Goal: Transaction & Acquisition: Purchase product/service

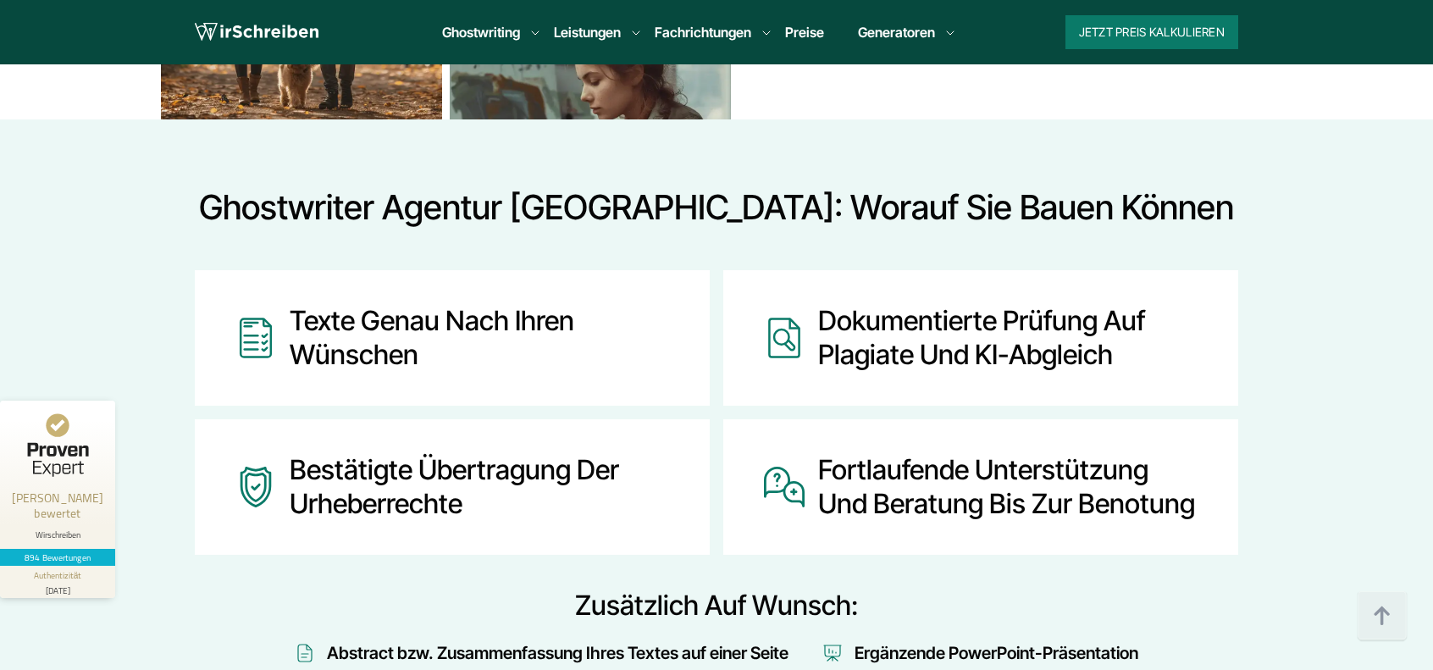
scroll to position [1947, 0]
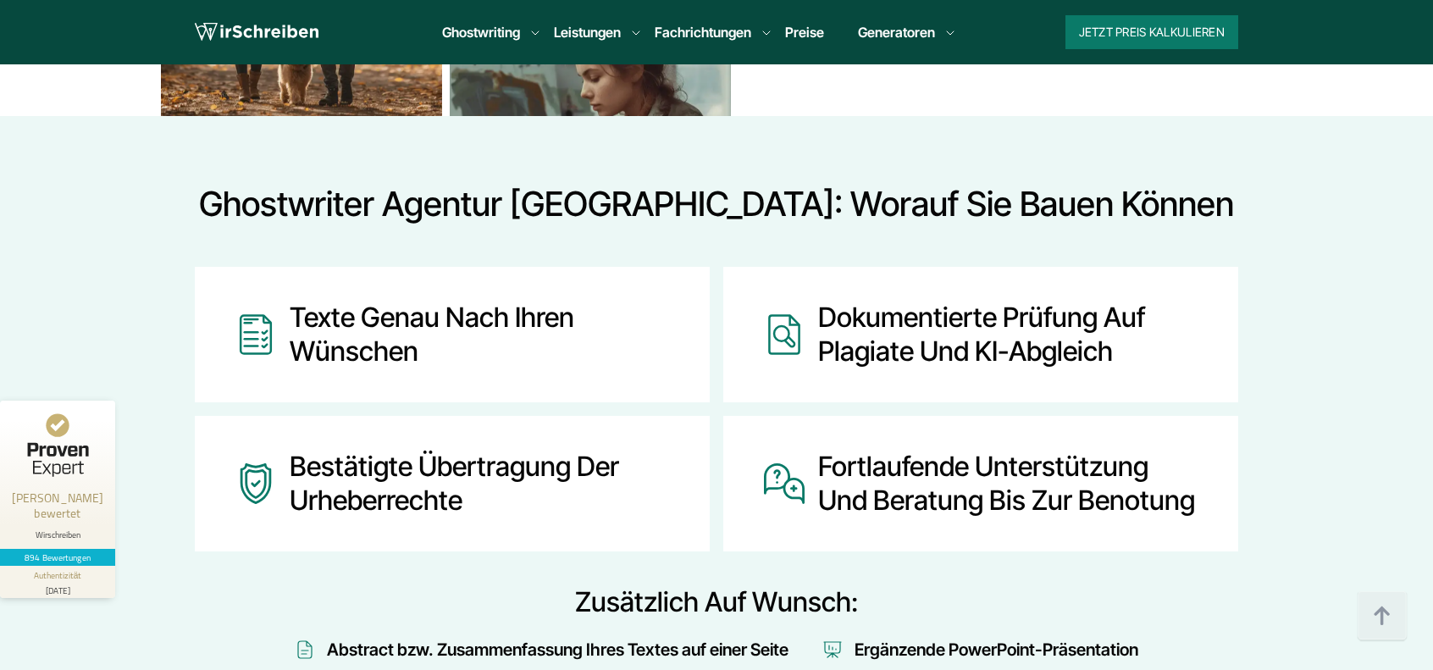
click at [0, 0] on link "Bachelorarbeit Korrekturlesen" at bounding box center [0, 0] width 0 height 0
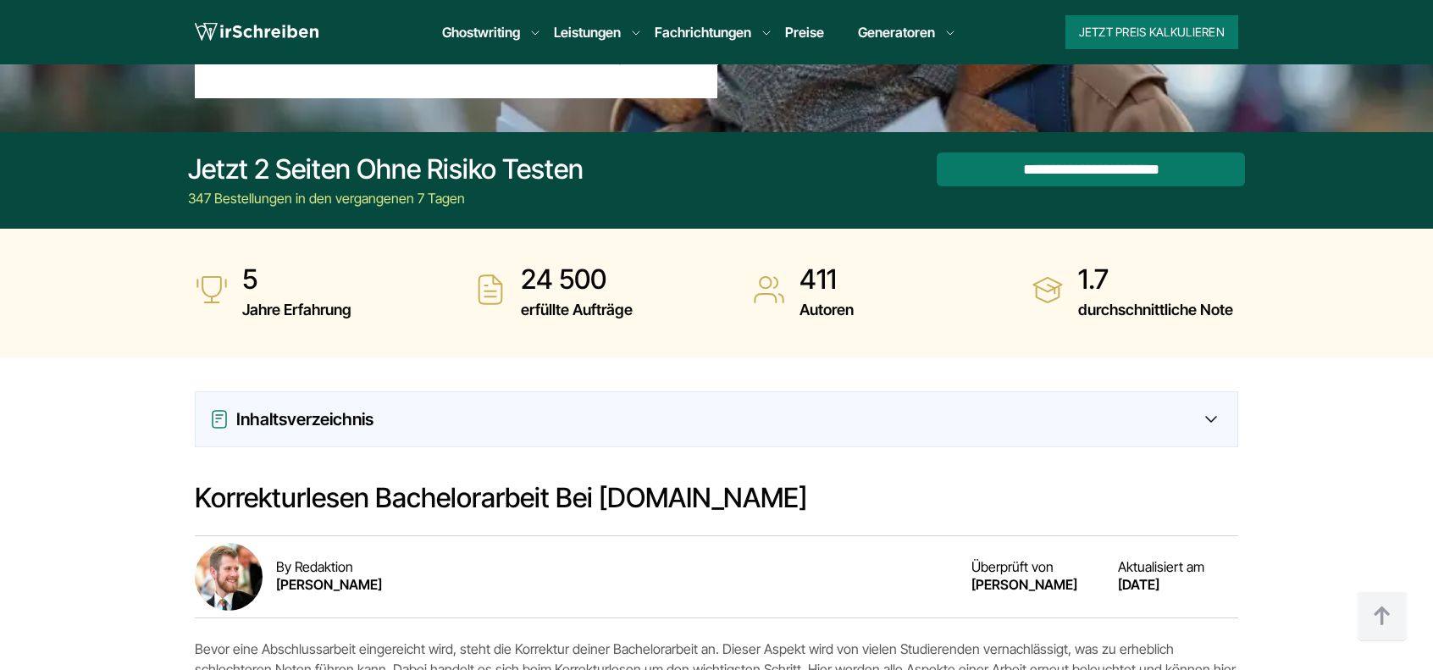
scroll to position [71, 0]
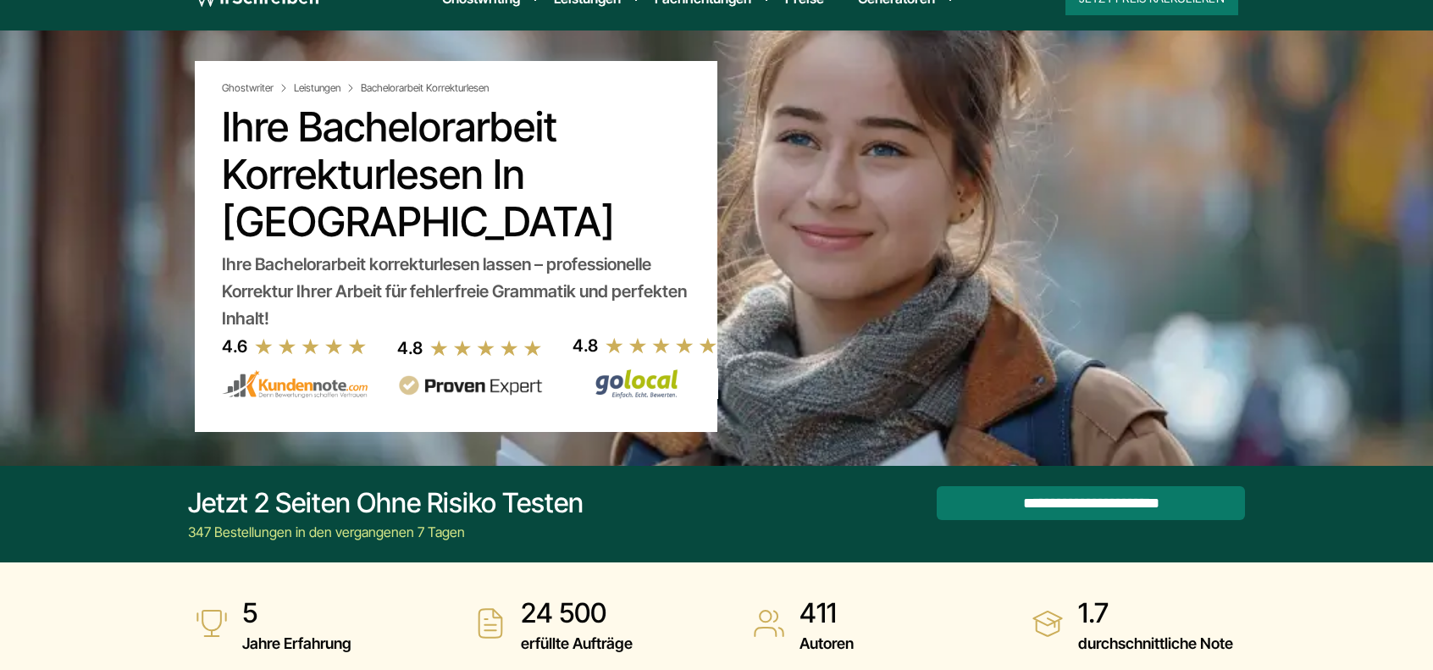
click at [1091, 504] on input "**********" at bounding box center [1090, 503] width 308 height 34
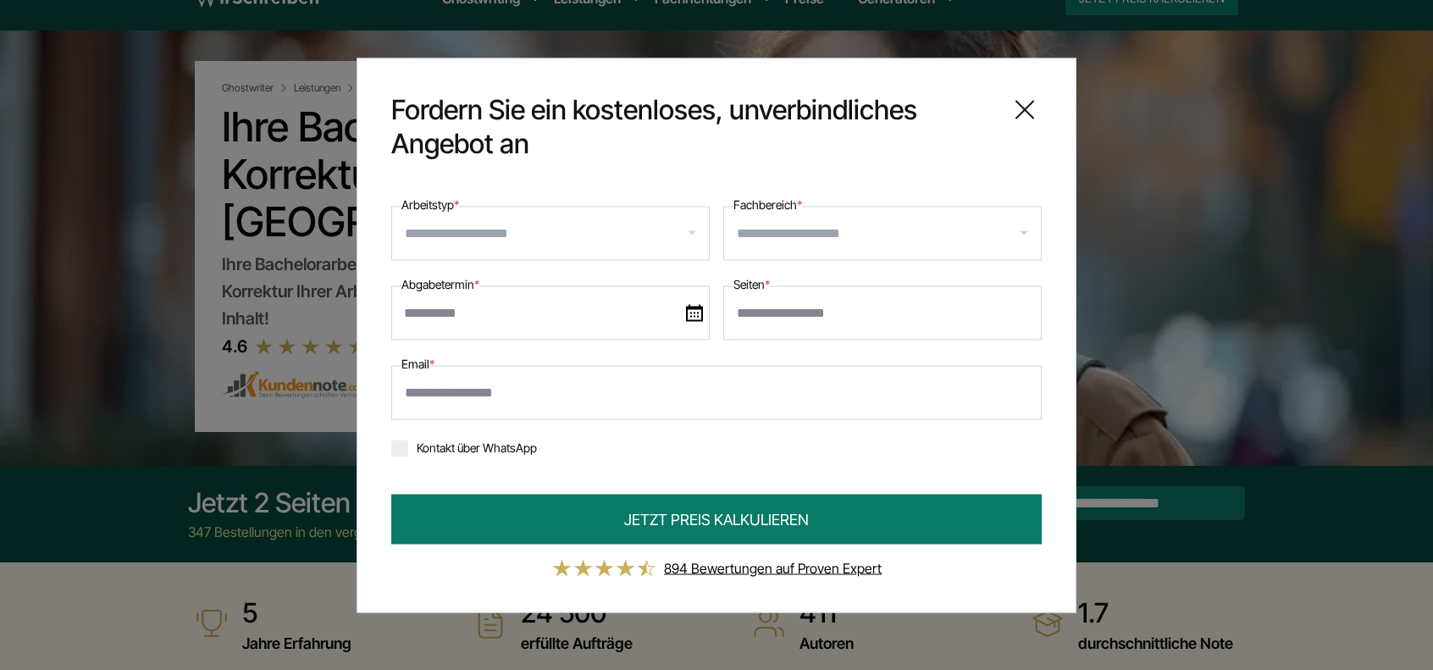
click at [489, 240] on input "Arbeitstyp *" at bounding box center [557, 232] width 304 height 27
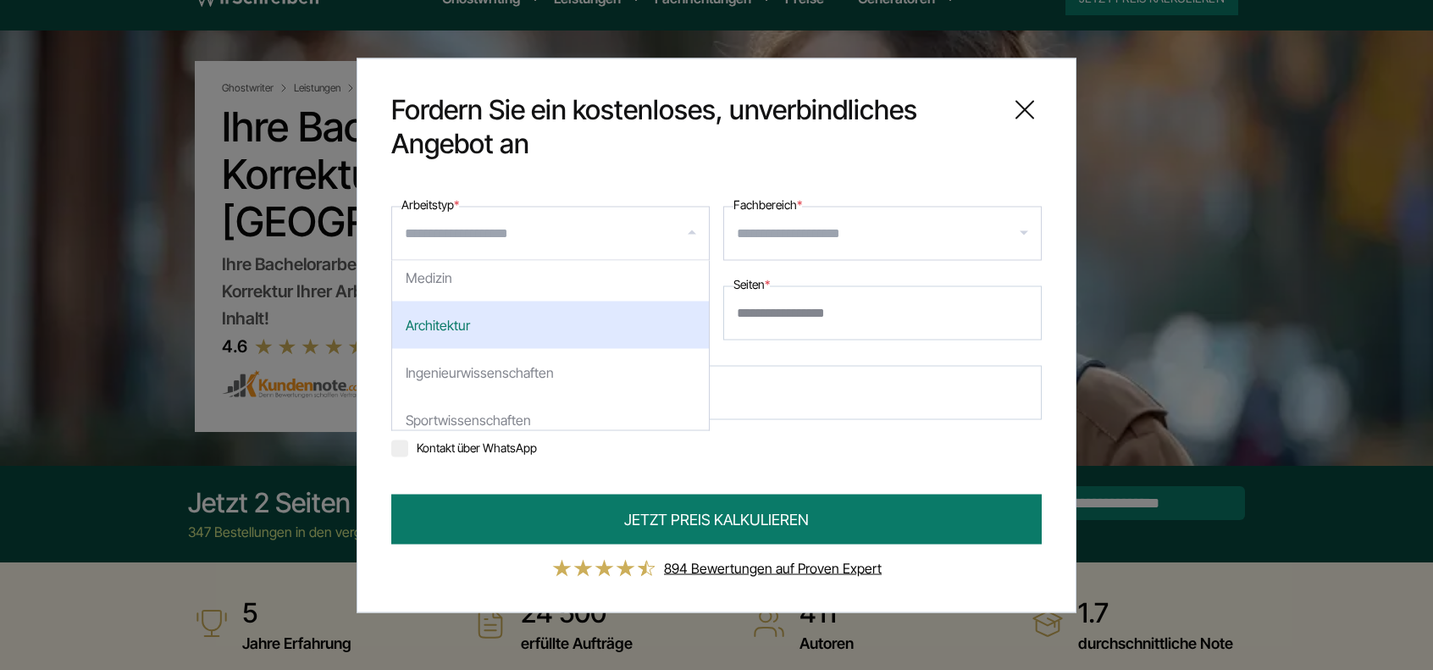
scroll to position [254, 0]
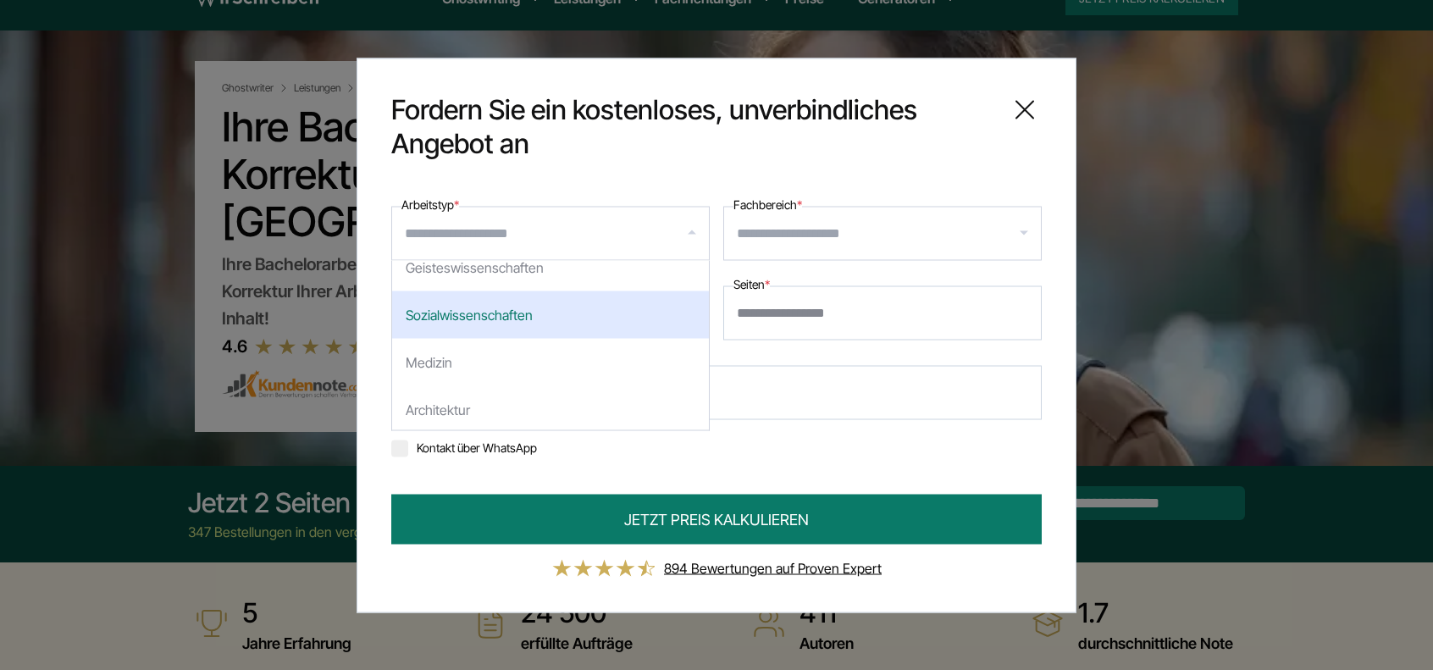
click at [502, 318] on div "Sozialwissenschaften" at bounding box center [550, 313] width 317 height 47
select select "*"
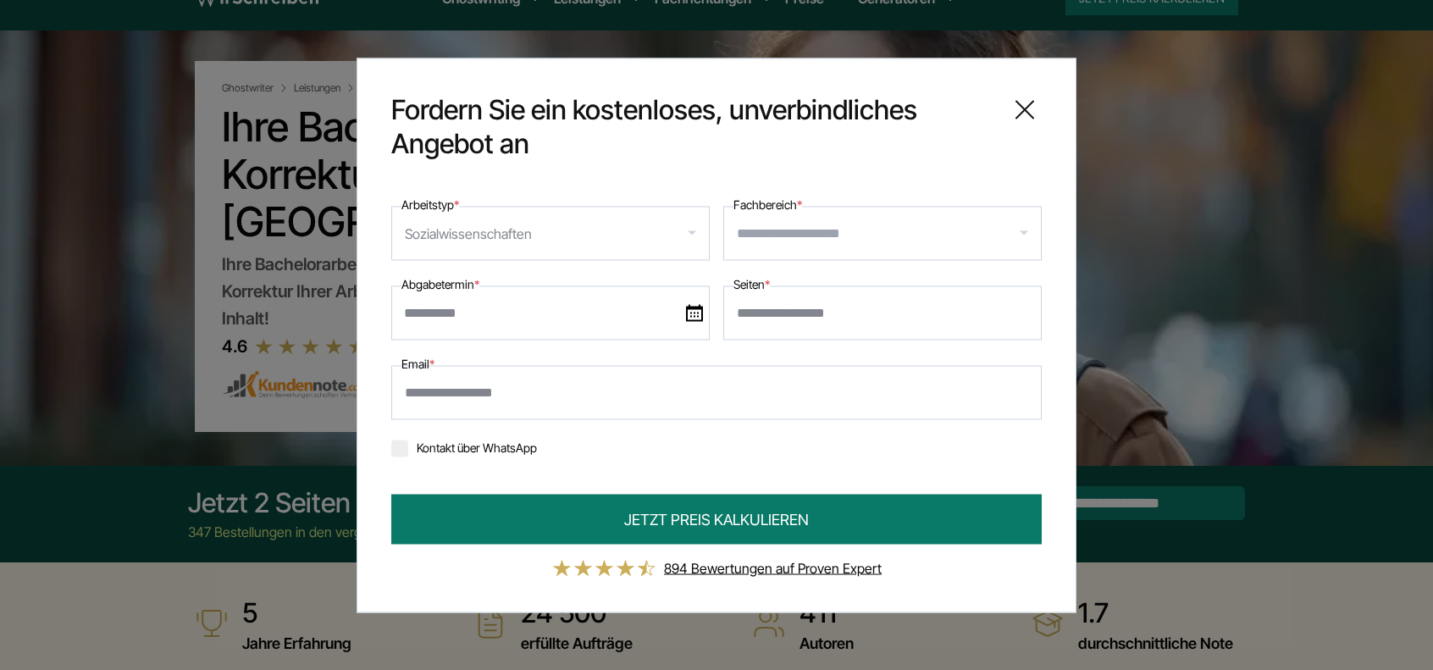
click at [793, 240] on input "Fachbereich *" at bounding box center [889, 232] width 304 height 27
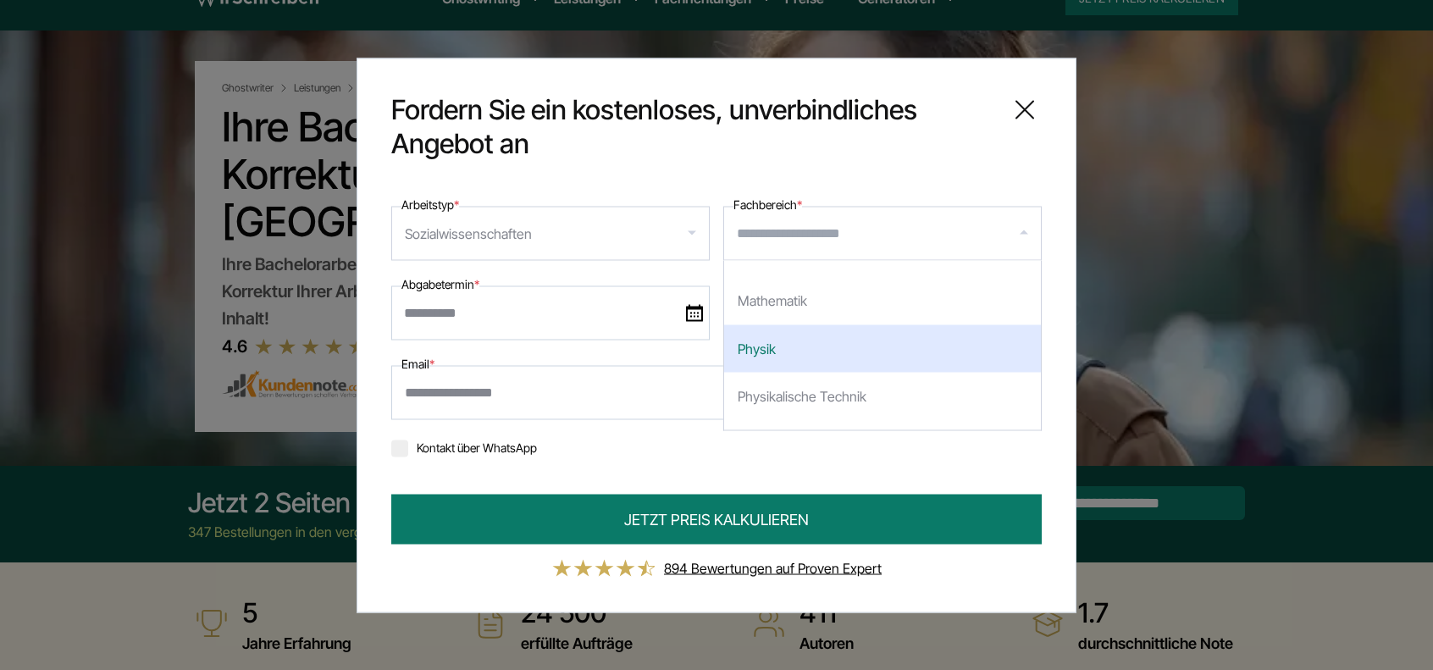
scroll to position [2201, 0]
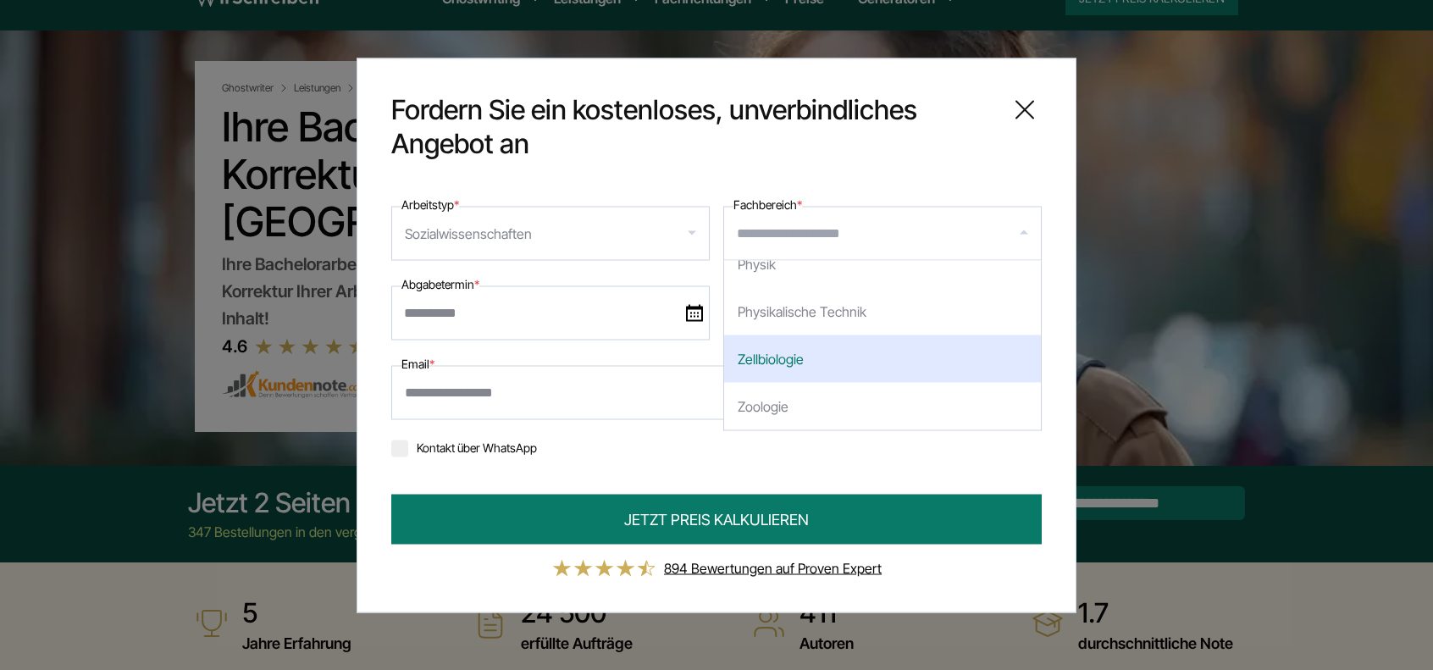
click at [522, 357] on div "Email *" at bounding box center [716, 386] width 650 height 66
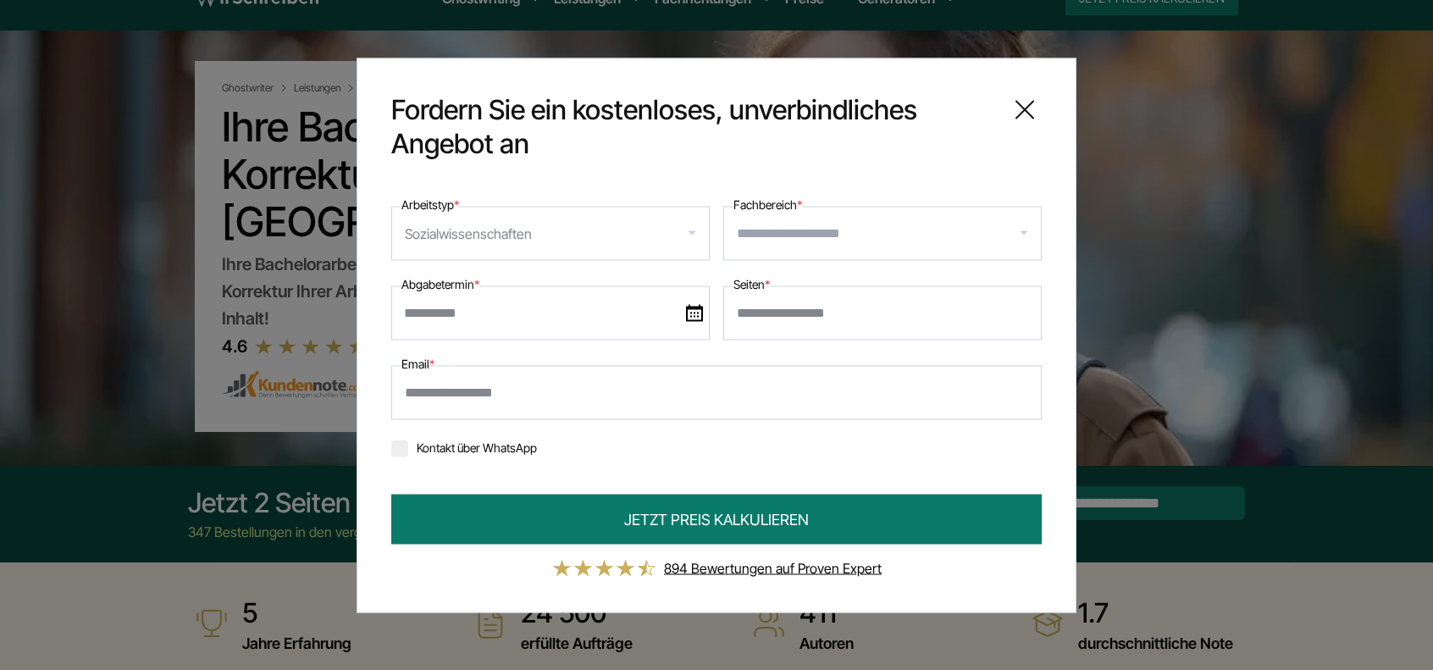
click at [1026, 111] on icon at bounding box center [1024, 109] width 17 height 17
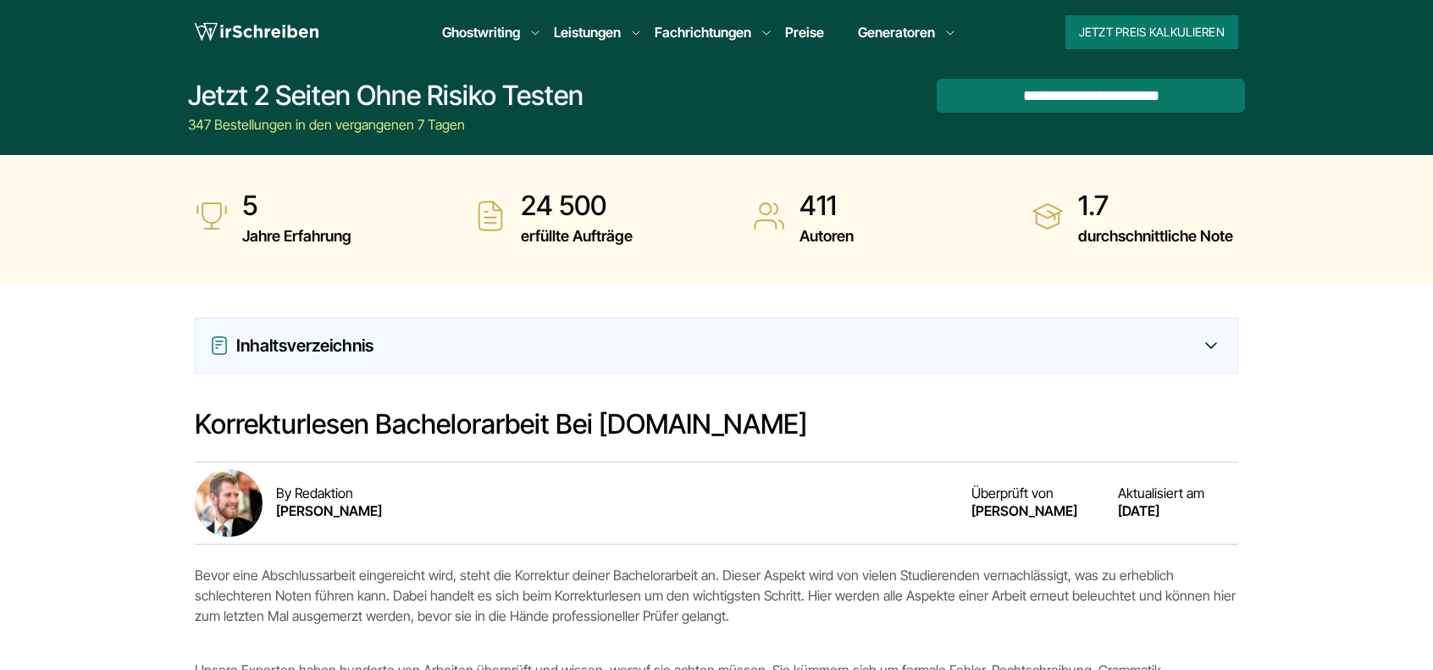
scroll to position [579, 0]
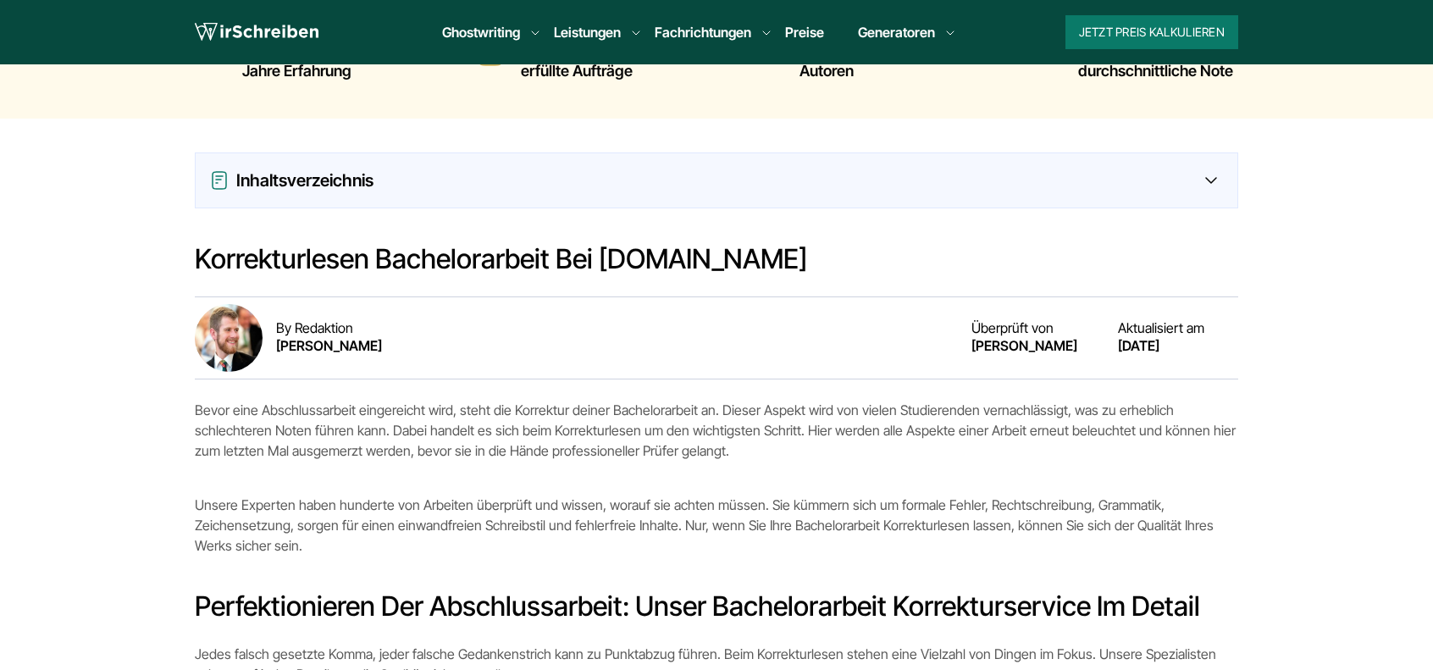
click at [939, 192] on div "Inhaltsverzeichnis" at bounding box center [716, 180] width 1014 height 27
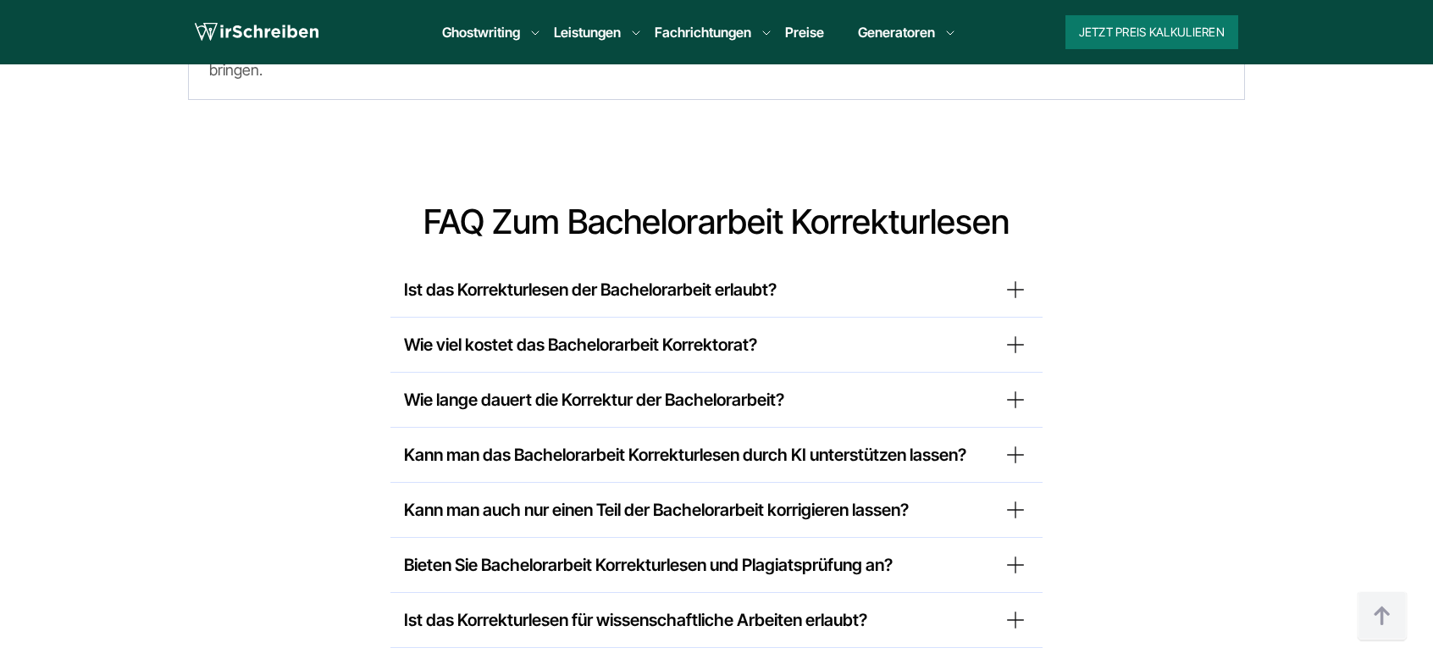
scroll to position [6675, 0]
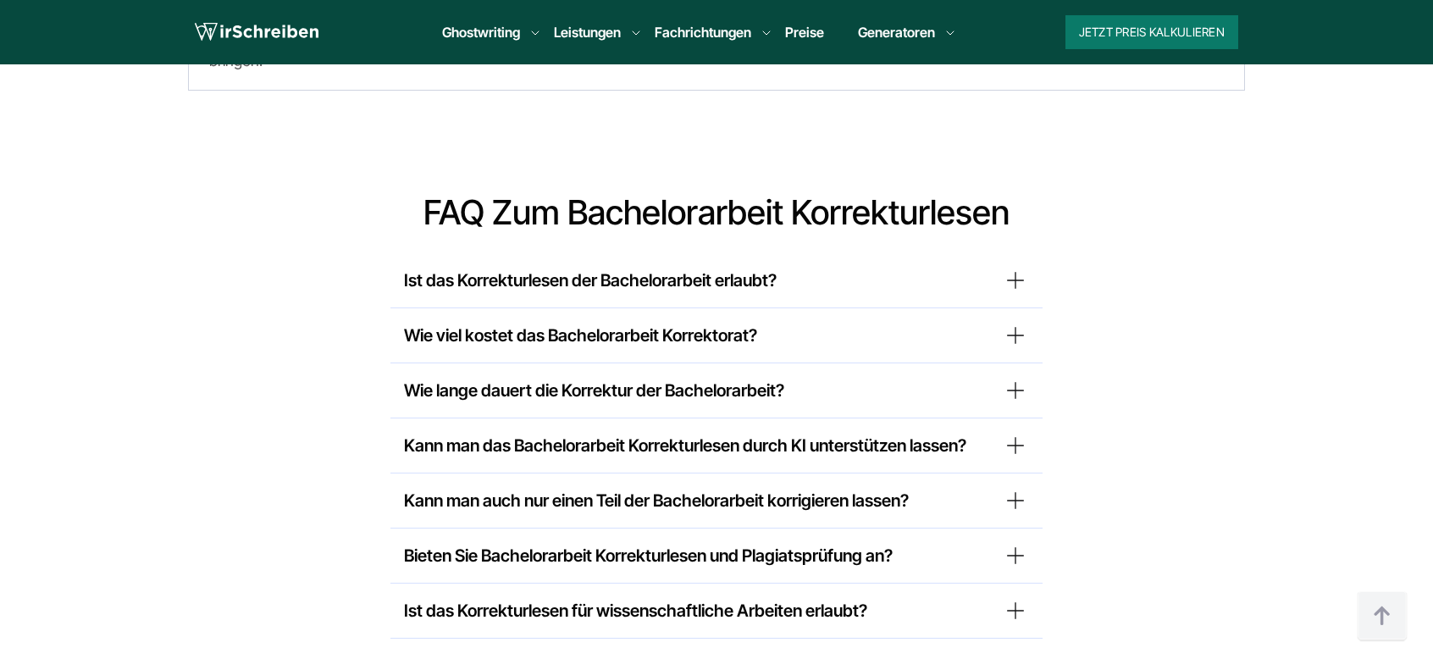
click at [752, 267] on summary "Ist das Korrekturlesen der Bachelorarbeit erlaubt?" at bounding box center [716, 280] width 625 height 27
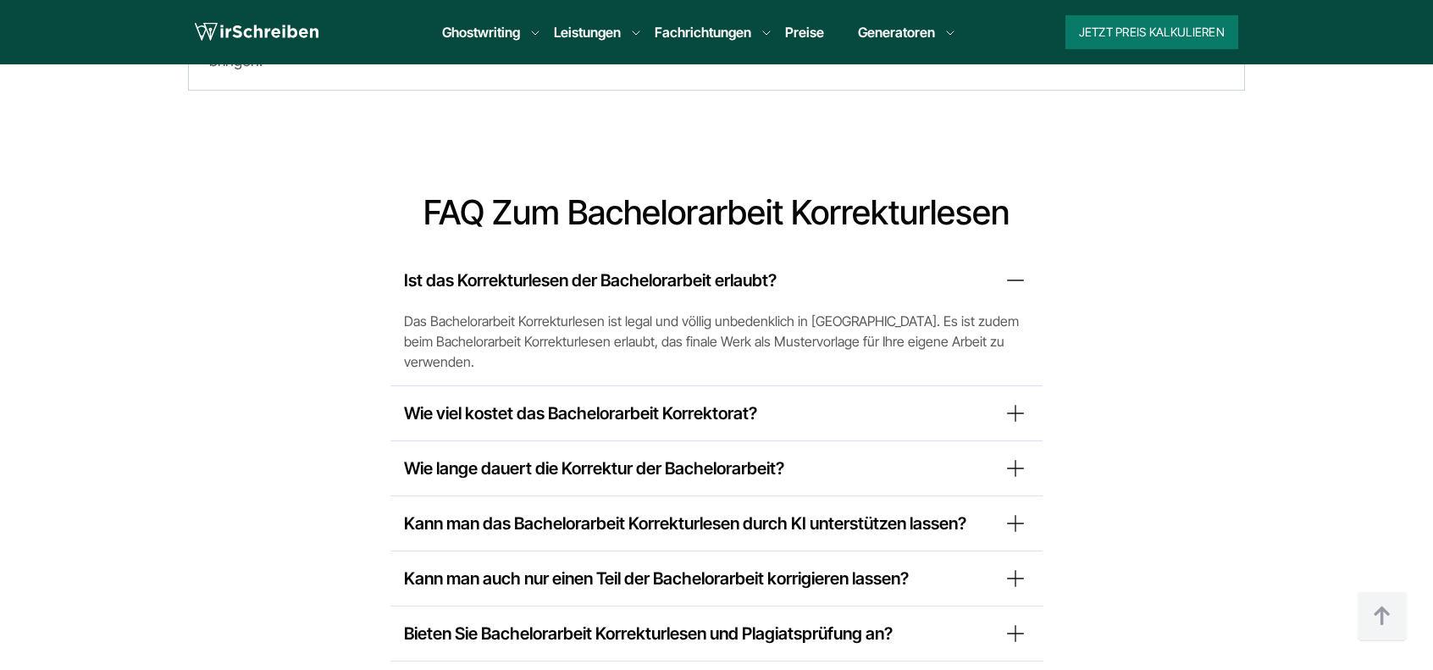
scroll to position [6760, 0]
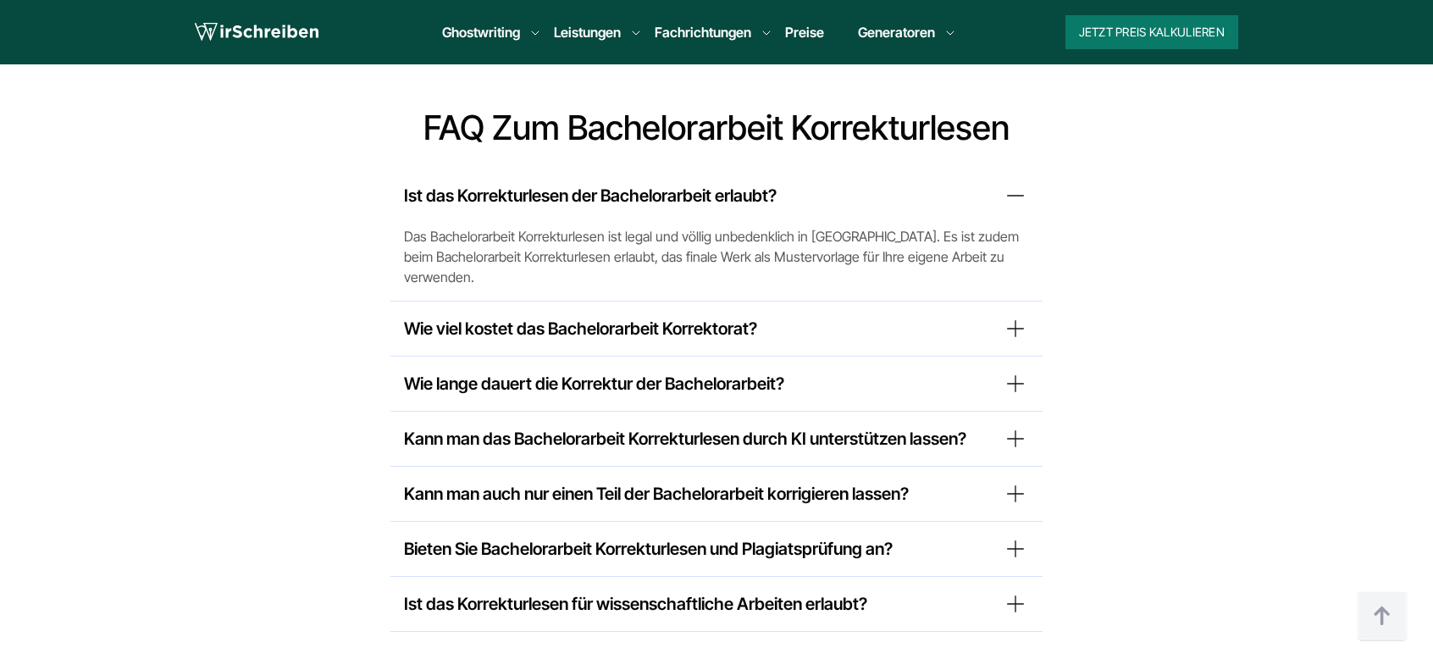
click at [724, 315] on summary "Wie viel kostet das Bachelorarbeit Korrektorat?" at bounding box center [716, 328] width 625 height 27
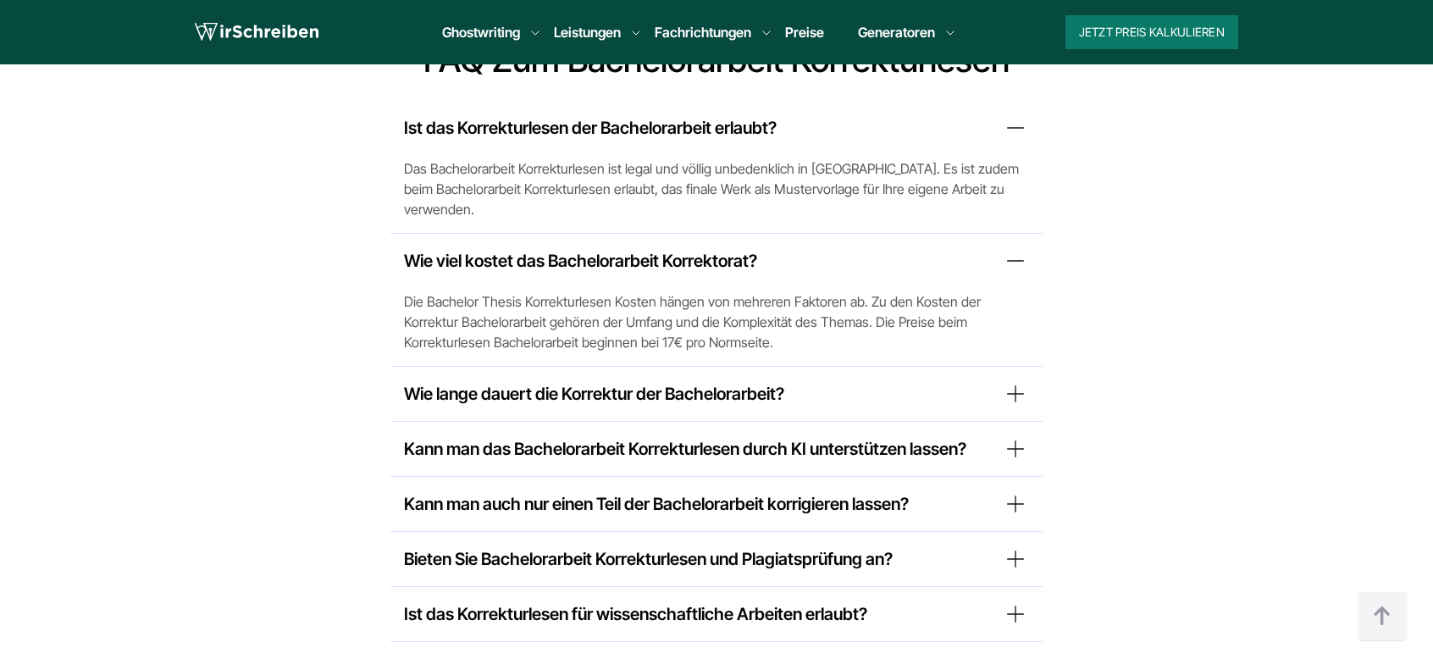
scroll to position [6929, 0]
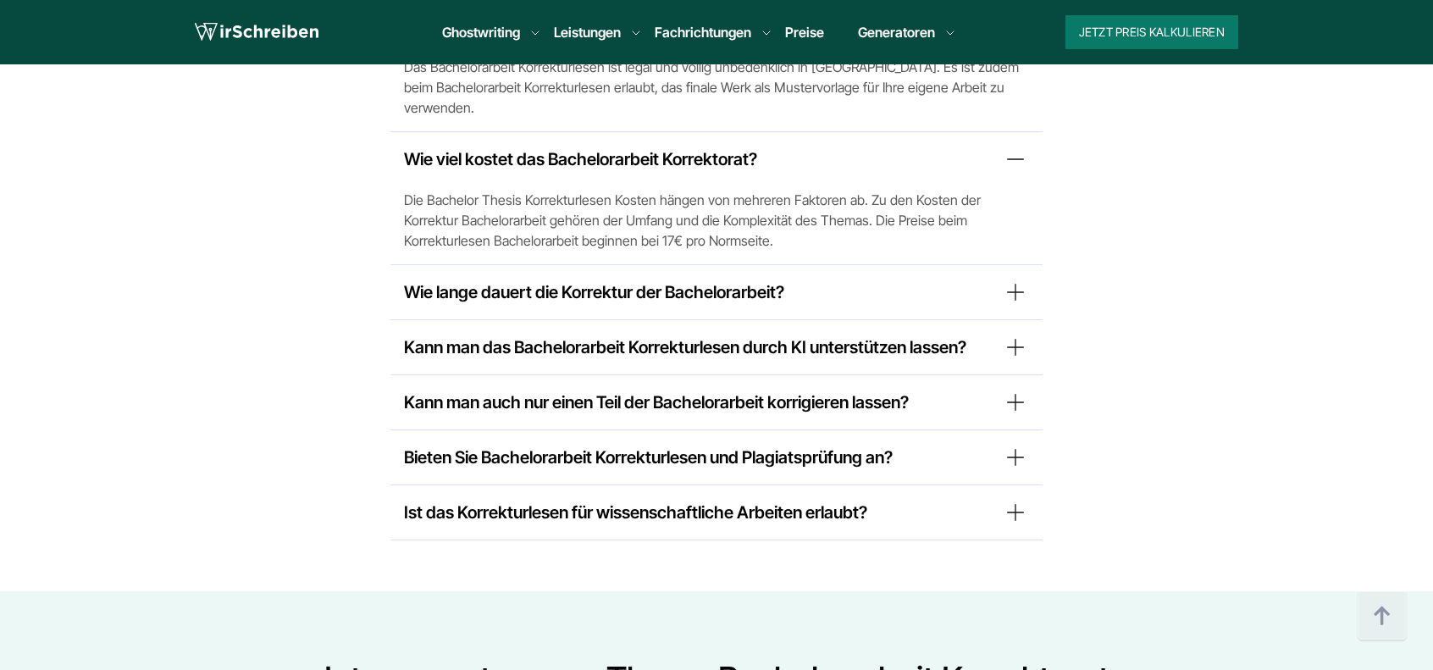
click at [702, 279] on summary "Wie lange dauert die Korrektur der Bachelorarbeit?" at bounding box center [716, 292] width 625 height 27
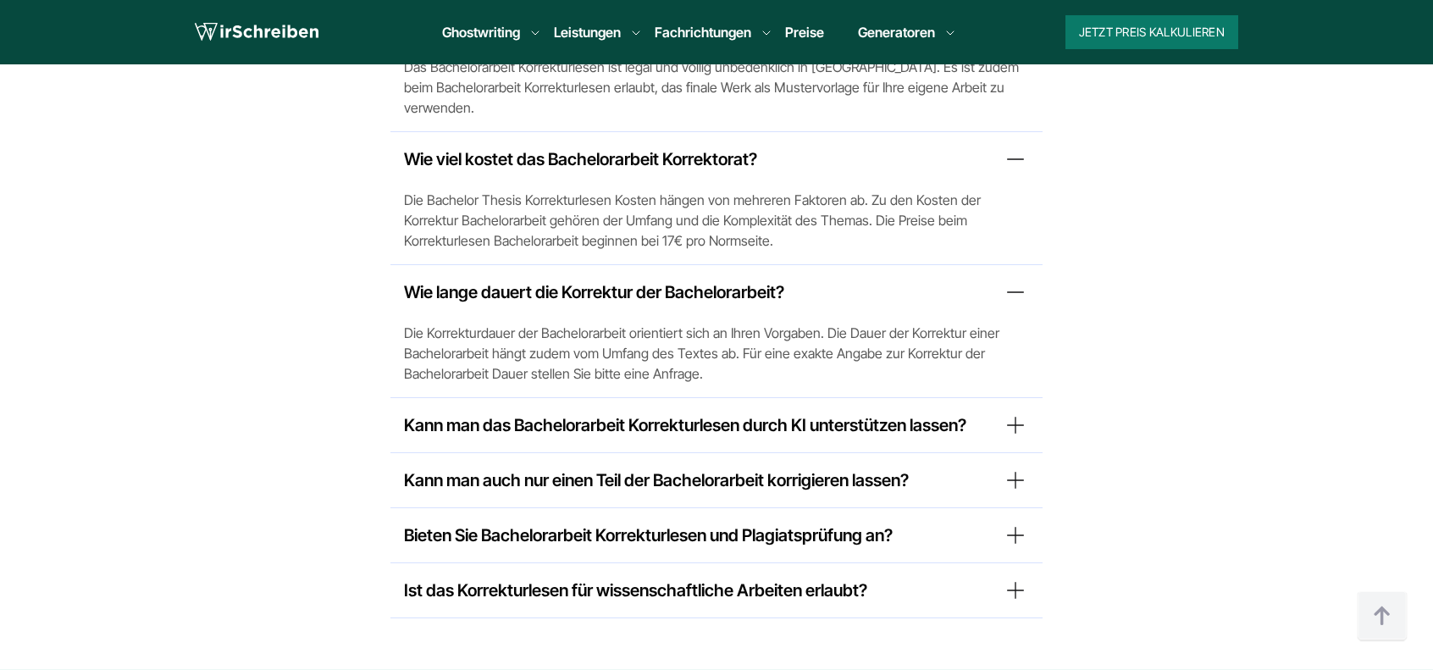
scroll to position [7014, 0]
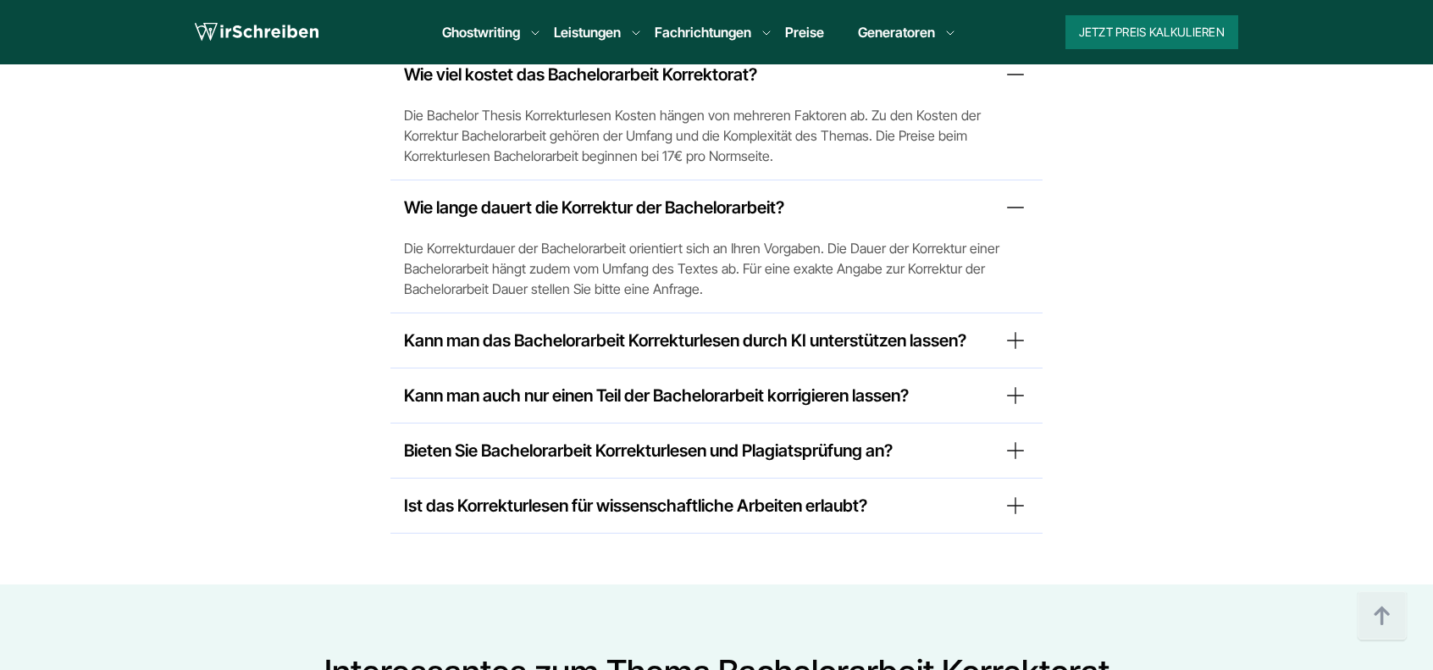
click at [704, 327] on summary "Kann man das Bachelorarbeit Korrekturlesen durch KI unterstützen lassen?" at bounding box center [716, 340] width 625 height 27
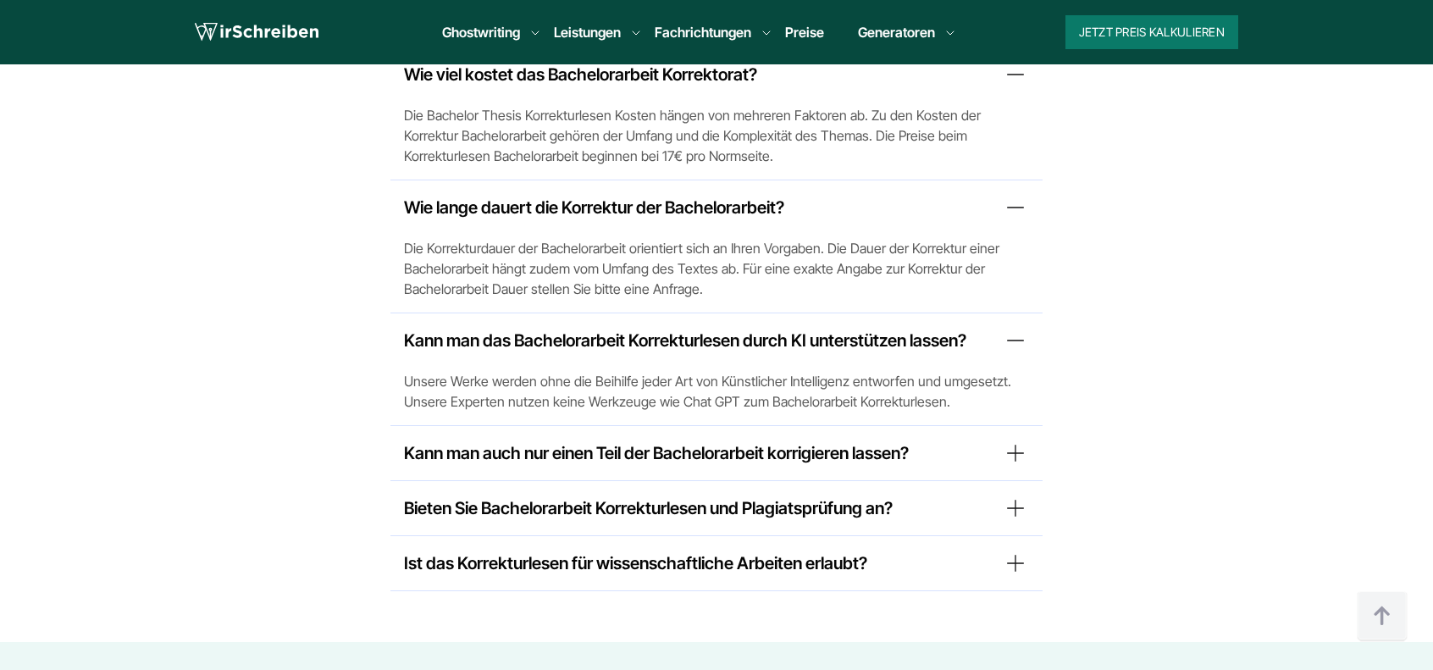
click at [721, 439] on summary "Kann man auch nur einen Teil der Bachelorarbeit korrigieren lassen?" at bounding box center [716, 452] width 625 height 27
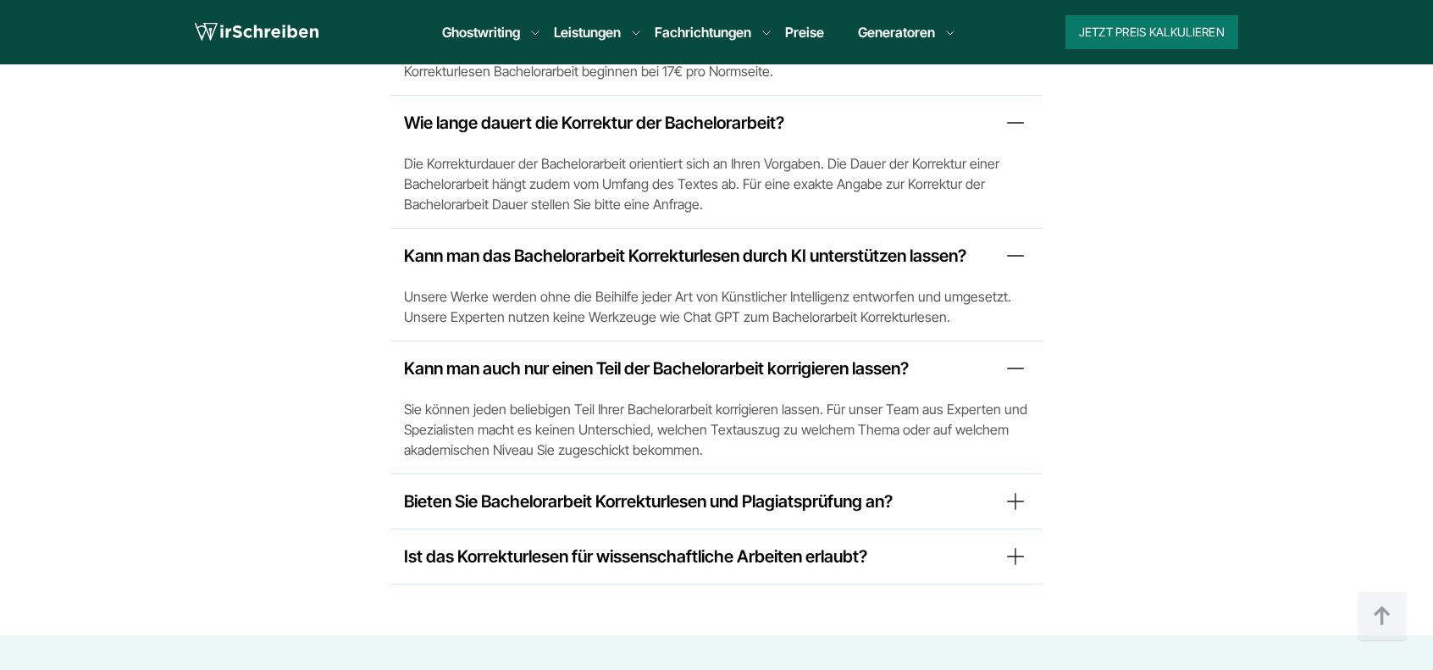
scroll to position [7183, 0]
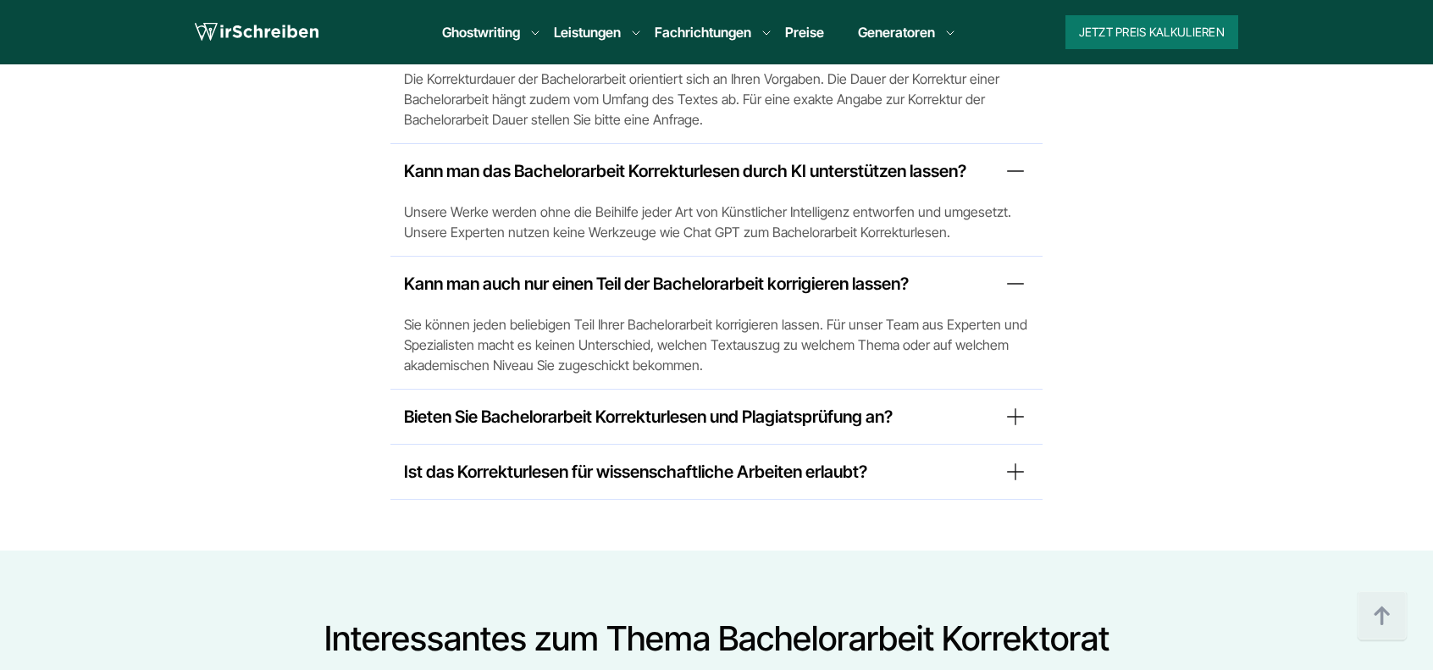
click at [497, 403] on summary "Bieten Sie Bachelorarbeit Korrekturlesen und Plagiatsprüfung an?" at bounding box center [716, 416] width 625 height 27
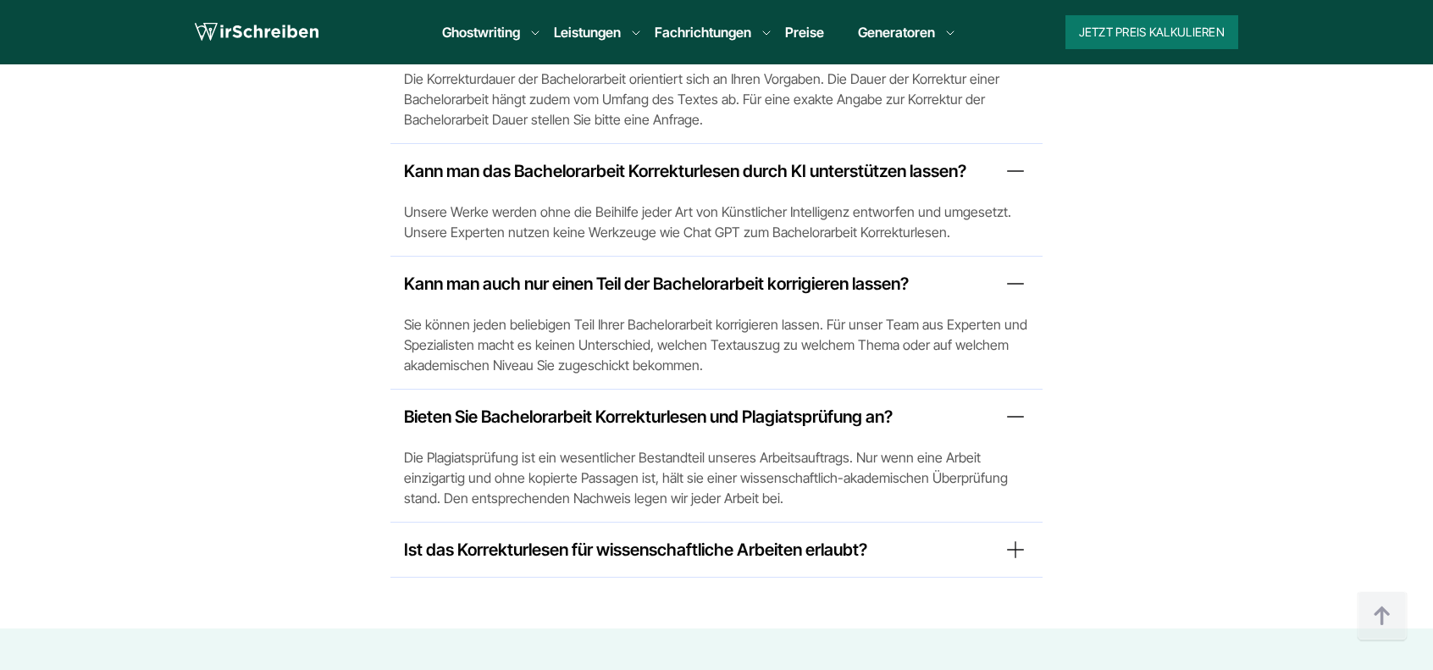
scroll to position [7352, 0]
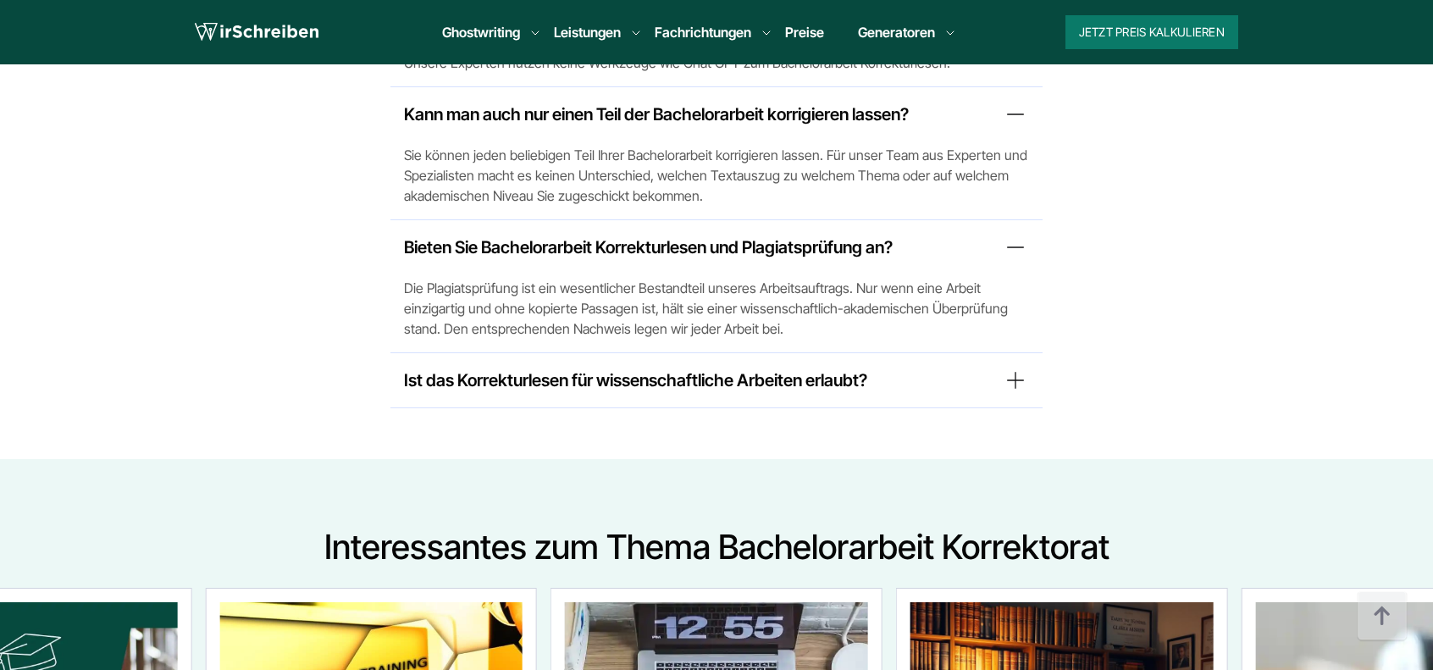
click at [530, 367] on summary "Ist das Korrekturlesen für wissenschaftliche Arbeiten erlaubt?" at bounding box center [716, 380] width 625 height 27
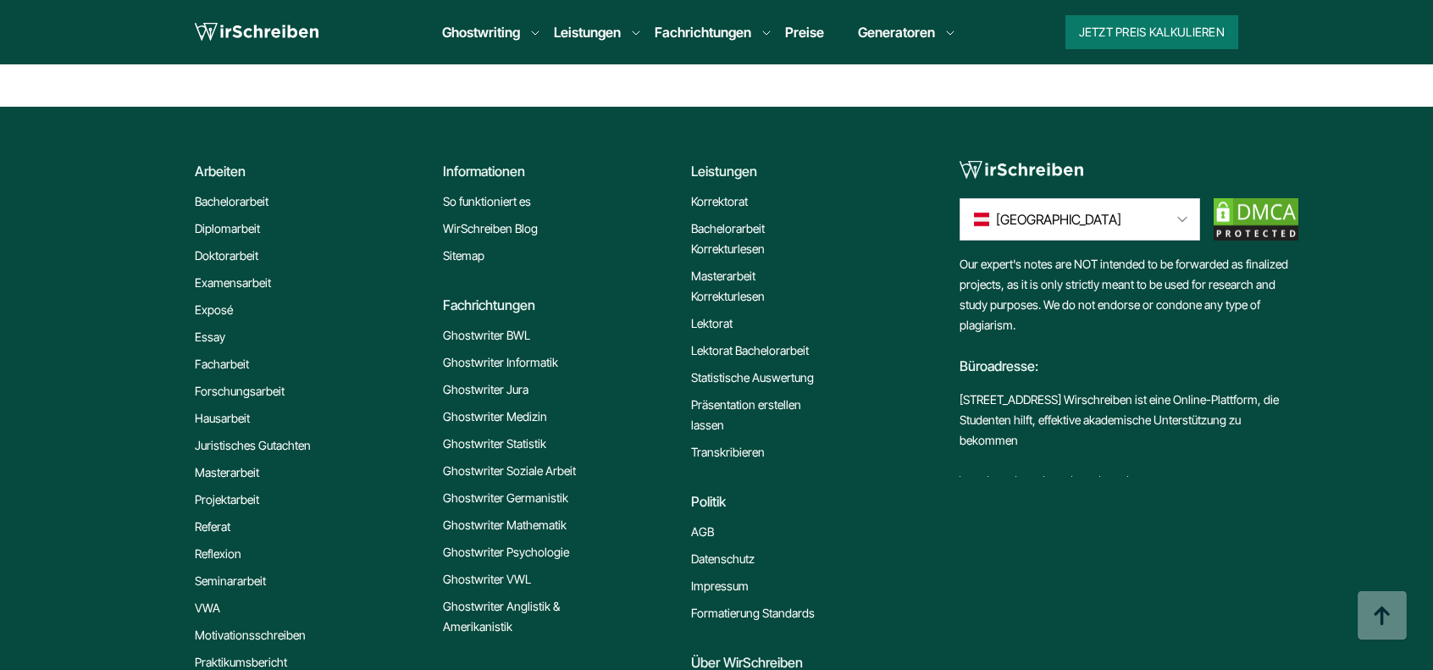
scroll to position [8876, 0]
click at [801, 33] on link "Preise" at bounding box center [804, 32] width 39 height 17
